Goal: Task Accomplishment & Management: Complete application form

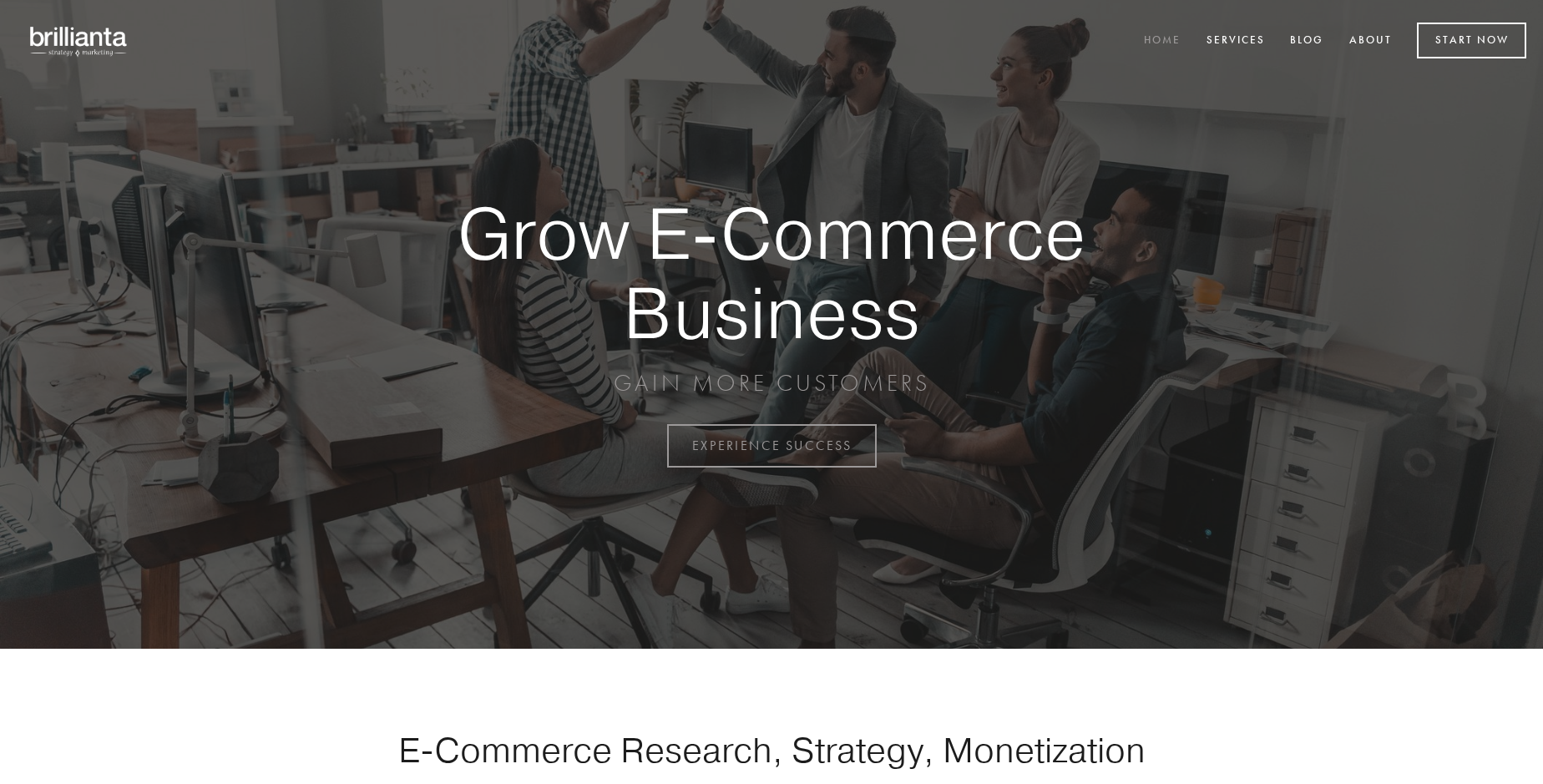
scroll to position [4376, 0]
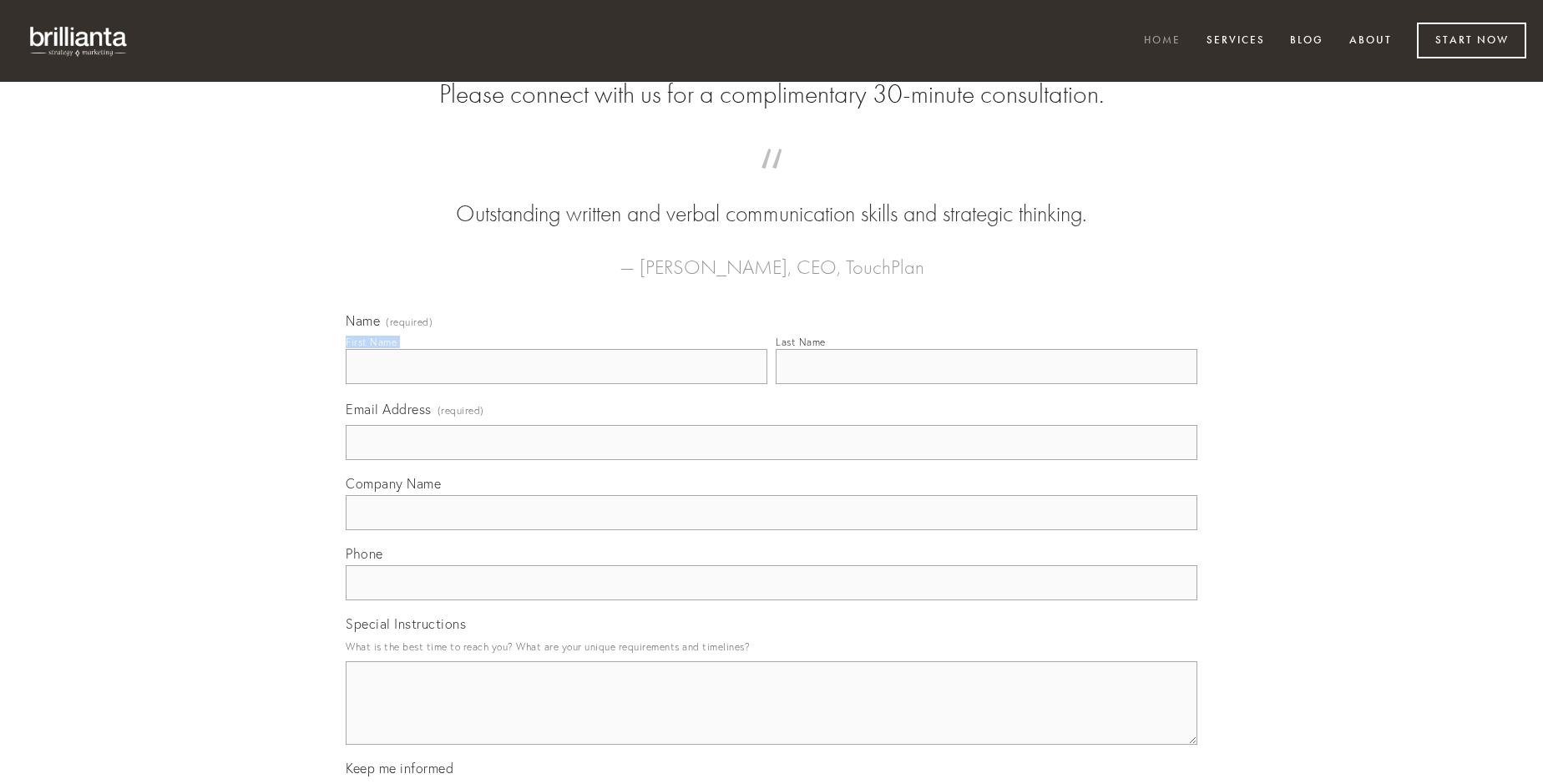
type input "Hope Block"
click at [986, 384] on input "Last Name" at bounding box center [986, 367] width 422 height 35
type input "Hope Block"
click at [772, 460] on input "Email Address (required)" at bounding box center [772, 443] width 852 height 35
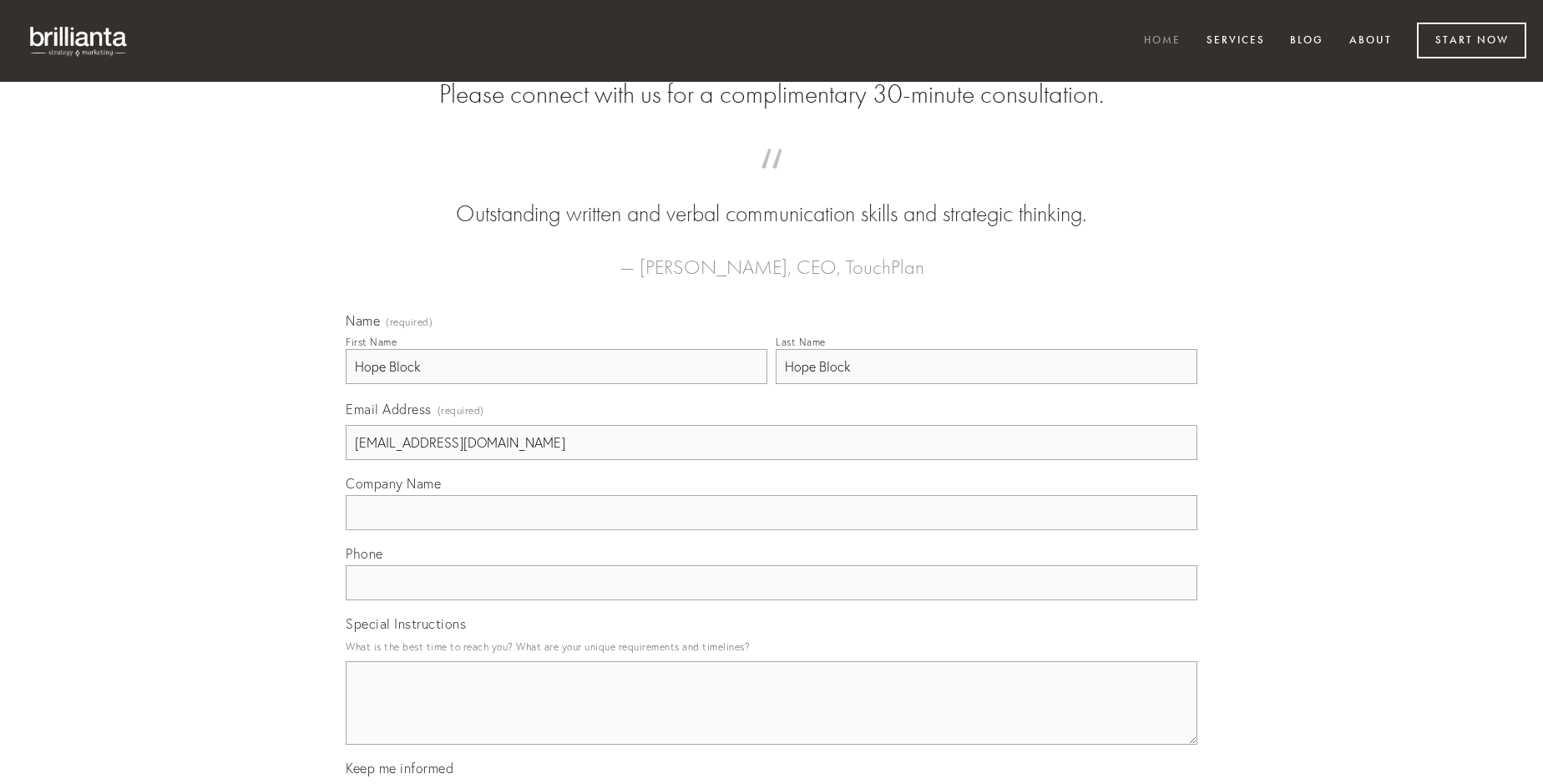
type input "[EMAIL_ADDRESS][DOMAIN_NAME]"
click at [772, 530] on input "Company Name" at bounding box center [772, 513] width 852 height 35
type input "chirographum"
click at [772, 600] on input "text" at bounding box center [772, 583] width 852 height 35
click at [772, 718] on textarea "Special Instructions" at bounding box center [772, 702] width 852 height 84
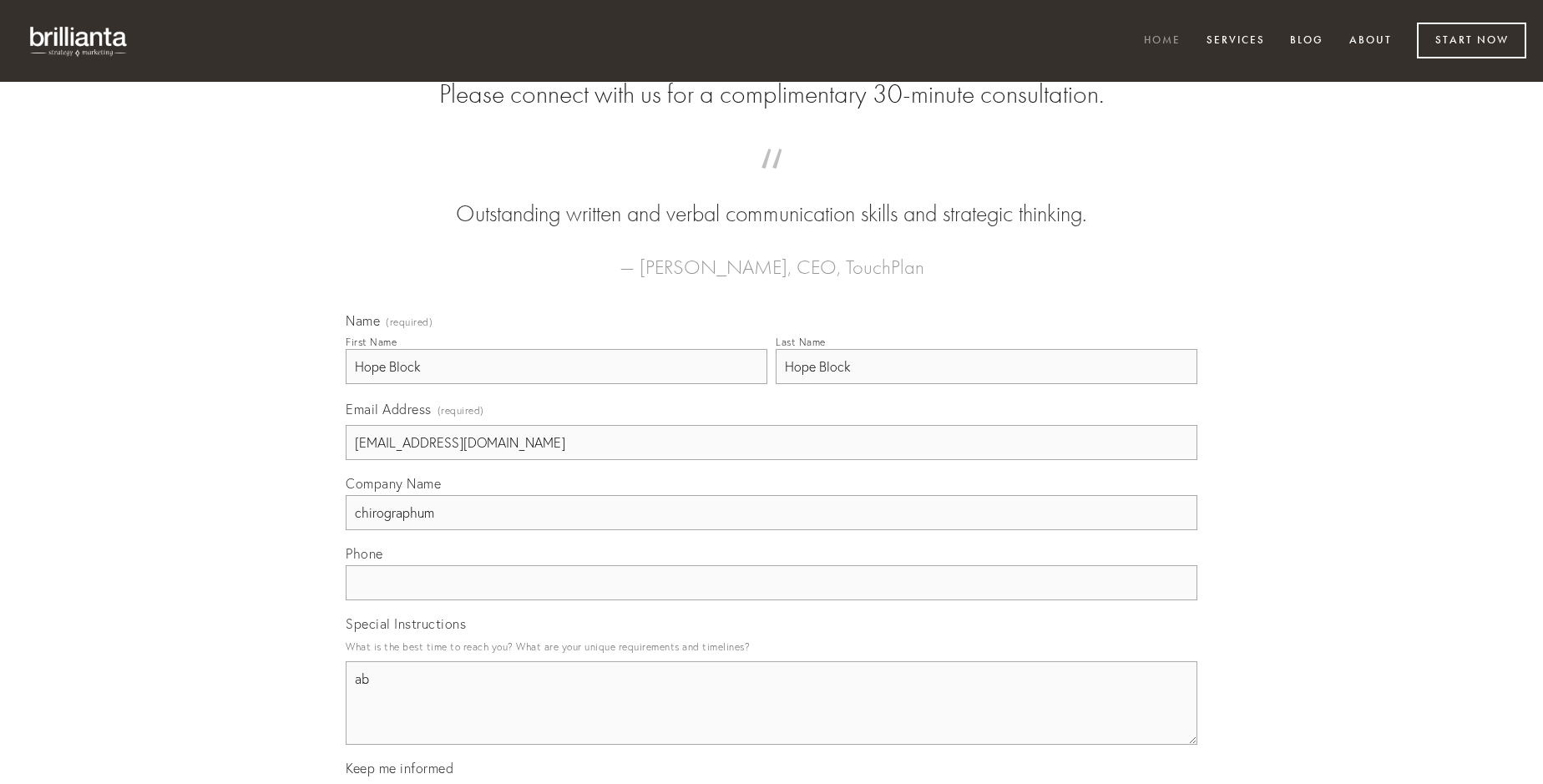
type textarea "ab"
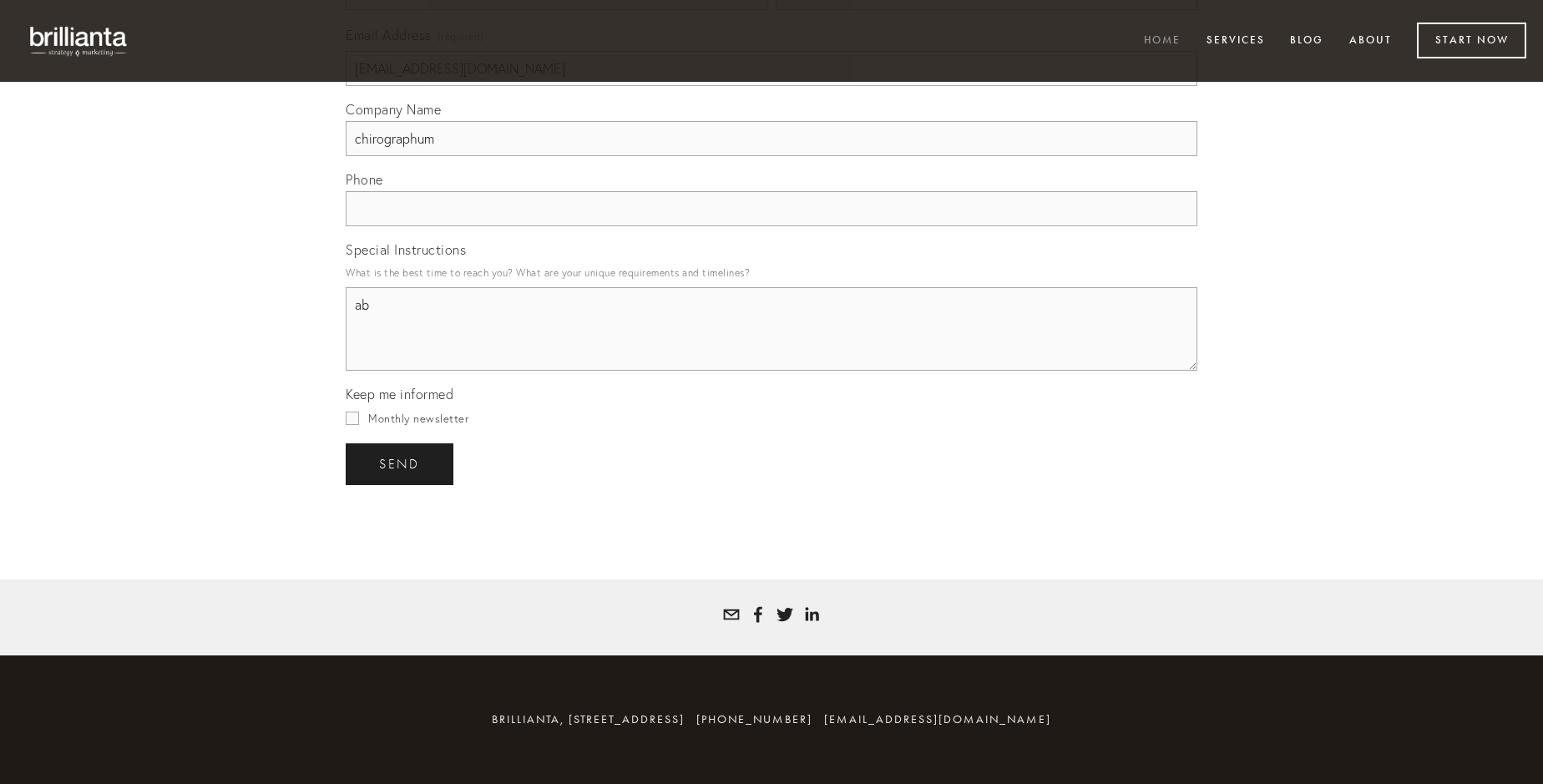
click at [400, 463] on span "send" at bounding box center [400, 464] width 40 height 15
